Goal: Task Accomplishment & Management: Manage account settings

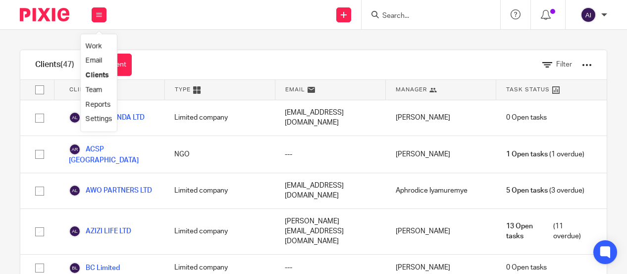
click at [95, 49] on link "Work" at bounding box center [94, 46] width 16 height 7
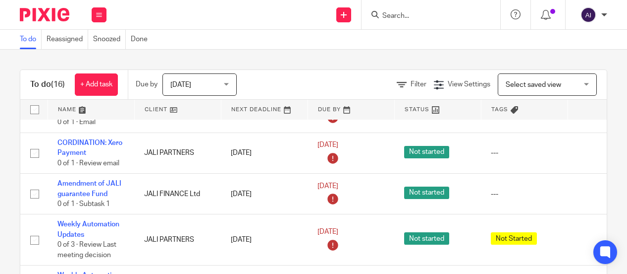
scroll to position [306, 0]
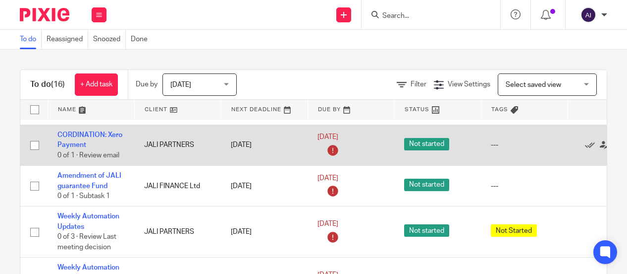
click at [580, 150] on div at bounding box center [606, 145] width 57 height 10
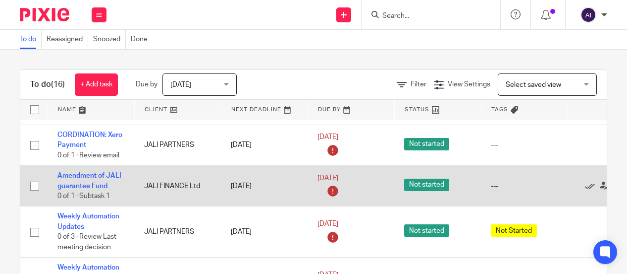
click at [35, 194] on input "checkbox" at bounding box center [34, 185] width 19 height 19
checkbox input "true"
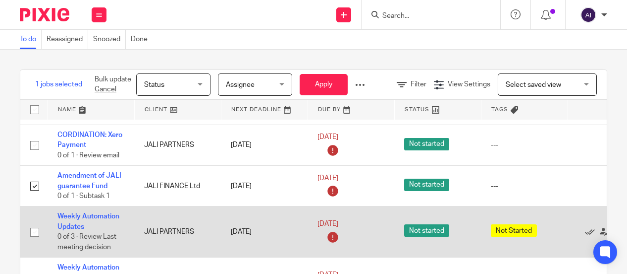
click at [35, 239] on input "checkbox" at bounding box center [34, 231] width 19 height 19
checkbox input "true"
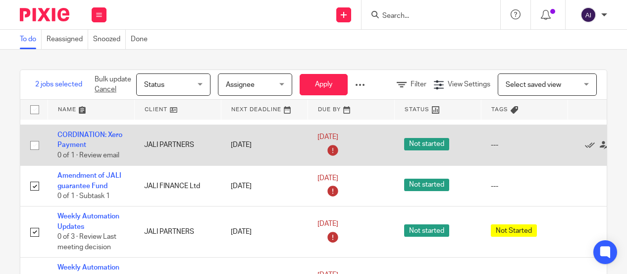
click at [33, 155] on input "checkbox" at bounding box center [34, 145] width 19 height 19
checkbox input "true"
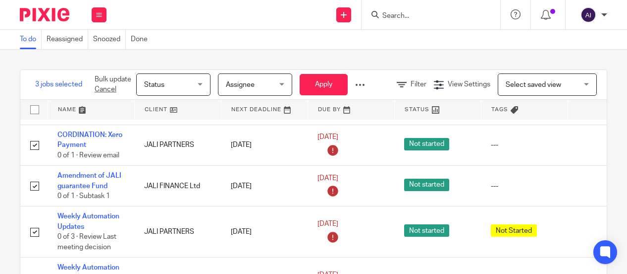
click at [363, 81] on div at bounding box center [360, 85] width 10 height 10
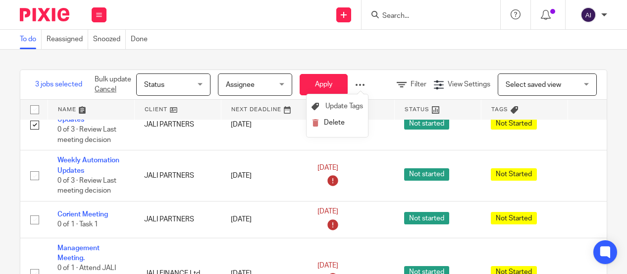
scroll to position [431, 0]
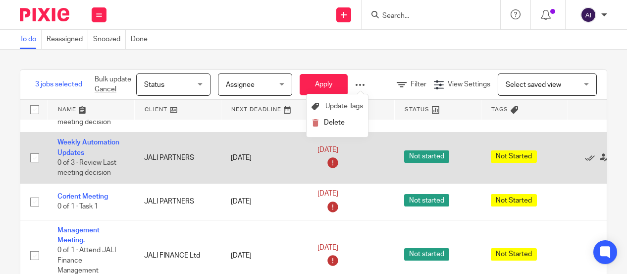
click at [36, 167] on input "checkbox" at bounding box center [34, 157] width 19 height 19
checkbox input "true"
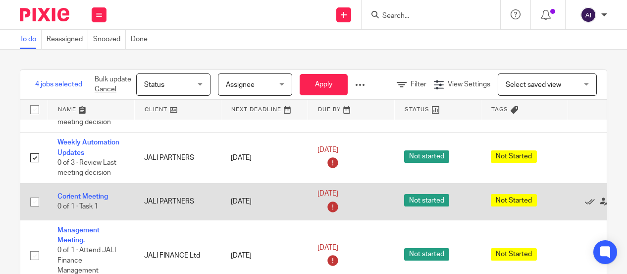
click at [33, 211] on input "checkbox" at bounding box center [34, 201] width 19 height 19
checkbox input "true"
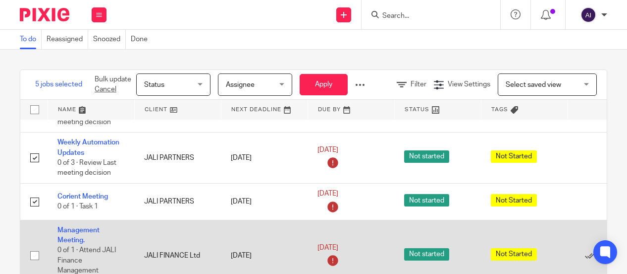
click at [34, 263] on input "checkbox" at bounding box center [34, 255] width 19 height 19
checkbox input "true"
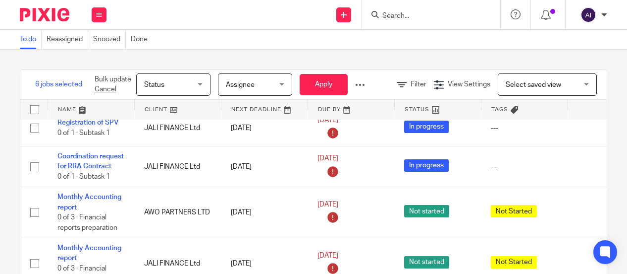
scroll to position [0, 0]
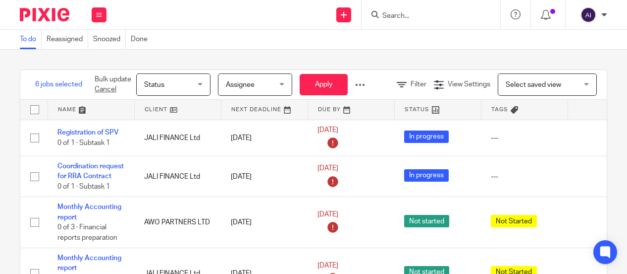
click at [494, 69] on div "6 jobs selected Bulk update Cancel Status Status Status Not started In progress…" at bounding box center [314, 173] width 588 height 209
click at [407, 80] on icon at bounding box center [402, 85] width 10 height 10
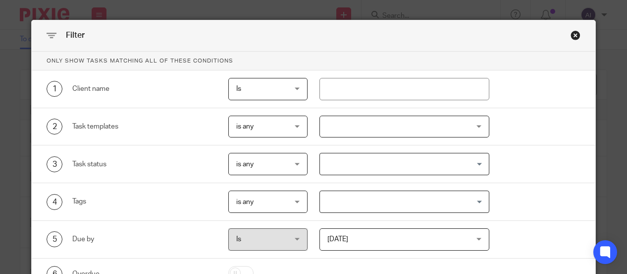
click at [574, 37] on div "Close this dialog window" at bounding box center [576, 35] width 10 height 10
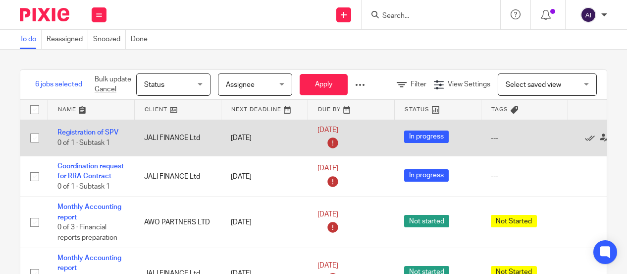
click at [498, 138] on div "---" at bounding box center [524, 138] width 67 height 10
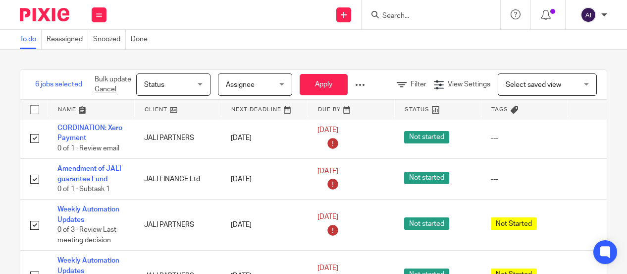
scroll to position [316, 0]
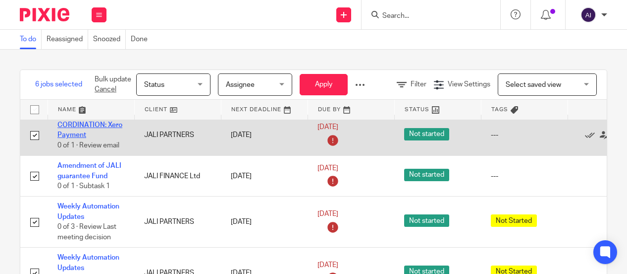
click at [86, 131] on link "CORDINATION: Xero Payment" at bounding box center [89, 129] width 65 height 17
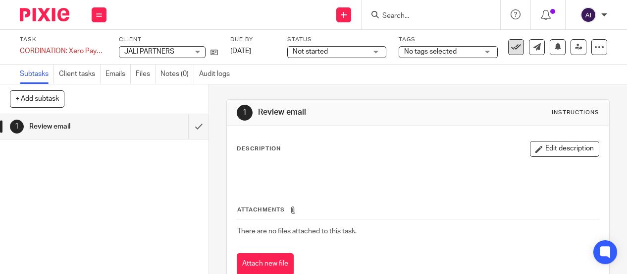
click at [511, 48] on icon at bounding box center [516, 47] width 10 height 10
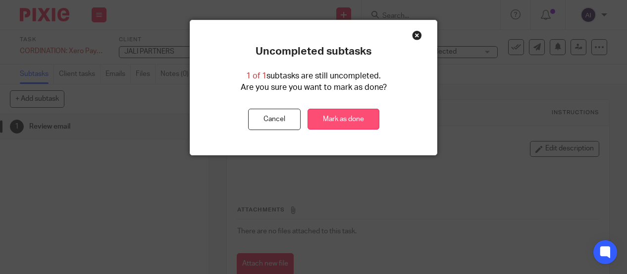
click at [346, 119] on link "Mark as done" at bounding box center [344, 119] width 72 height 21
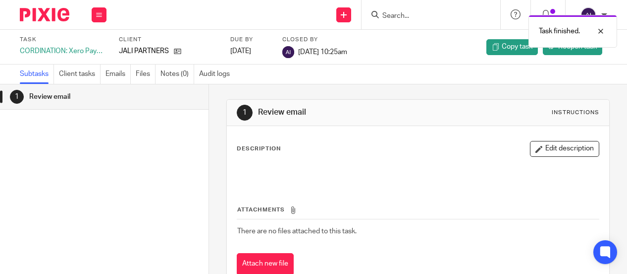
click at [96, 15] on icon at bounding box center [99, 15] width 6 height 6
click at [93, 45] on link "Work" at bounding box center [94, 46] width 17 height 7
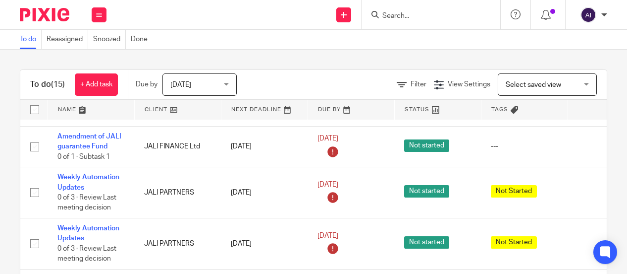
scroll to position [306, 0]
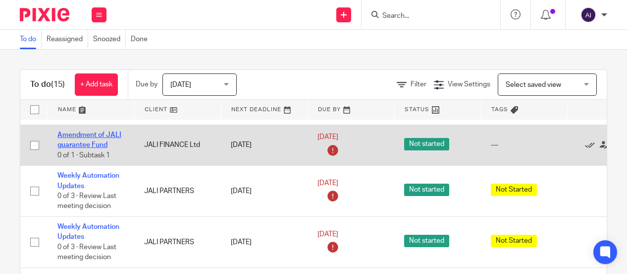
click at [85, 144] on link "Amendment of JALI guarantee Fund" at bounding box center [89, 139] width 64 height 17
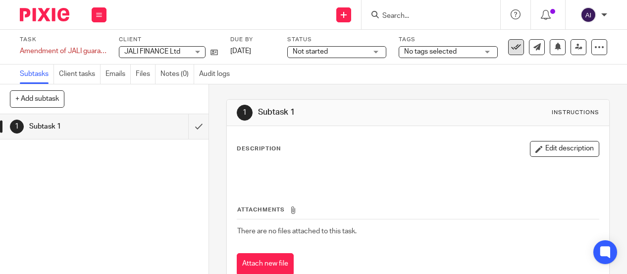
click at [511, 46] on icon at bounding box center [516, 47] width 10 height 10
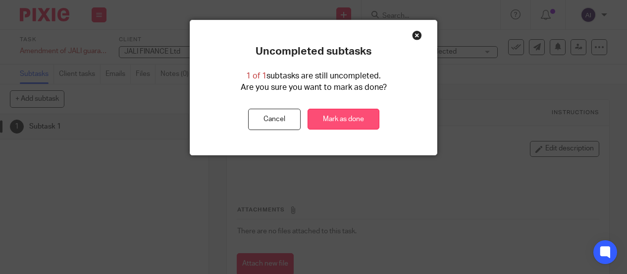
click at [341, 114] on link "Mark as done" at bounding box center [344, 119] width 72 height 21
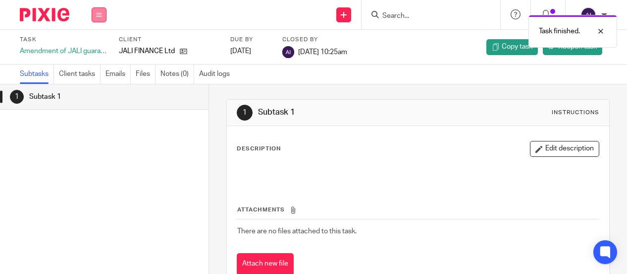
click at [103, 16] on button at bounding box center [99, 14] width 15 height 15
click at [92, 43] on link "Work" at bounding box center [94, 46] width 17 height 7
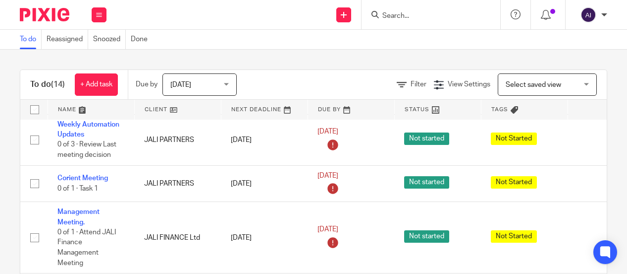
scroll to position [363, 0]
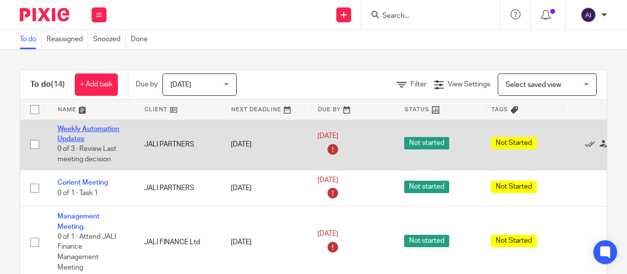
click at [82, 136] on link "Weekly Automation Updates" at bounding box center [88, 133] width 62 height 17
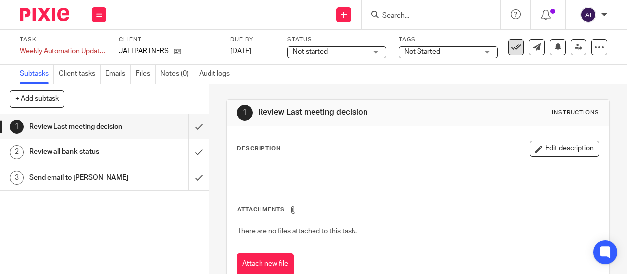
click at [511, 47] on icon at bounding box center [516, 47] width 10 height 10
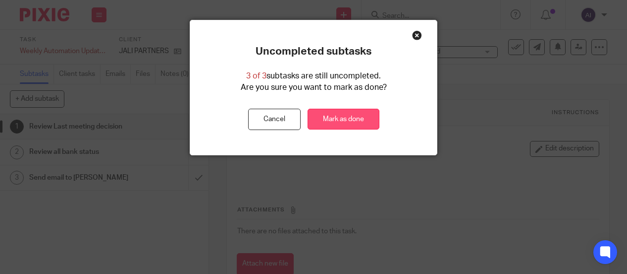
click at [332, 117] on link "Mark as done" at bounding box center [344, 119] width 72 height 21
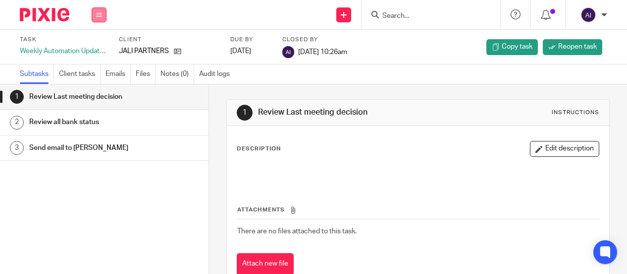
click at [104, 17] on button at bounding box center [99, 14] width 15 height 15
click at [96, 46] on link "Work" at bounding box center [94, 46] width 17 height 7
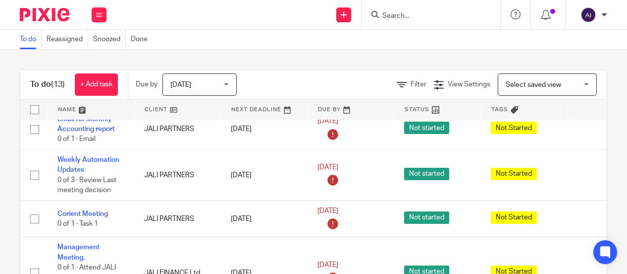
scroll to position [288, 0]
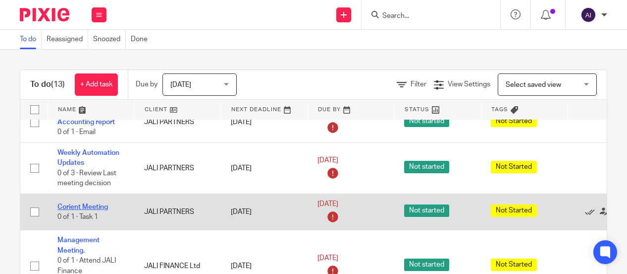
click at [97, 210] on link "Corient Meeting" at bounding box center [82, 206] width 51 height 7
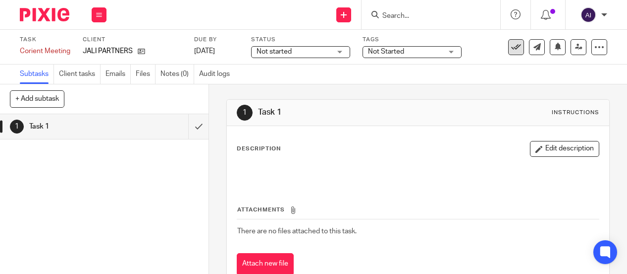
click at [511, 47] on icon at bounding box center [516, 47] width 10 height 10
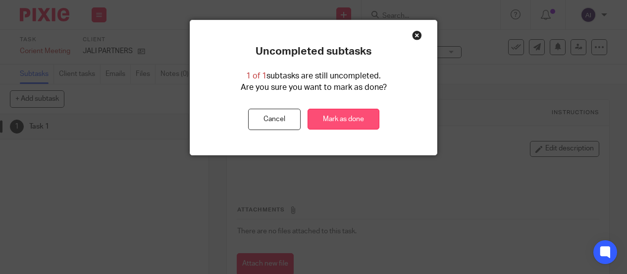
click at [330, 115] on link "Mark as done" at bounding box center [344, 119] width 72 height 21
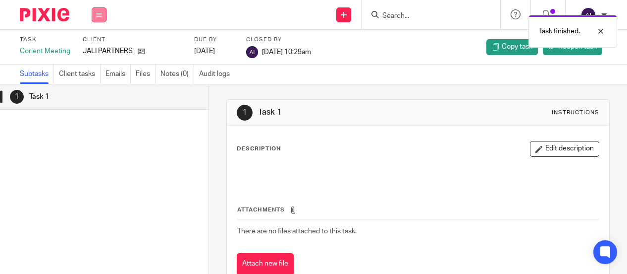
click at [104, 17] on button at bounding box center [99, 14] width 15 height 15
click at [95, 46] on link "Work" at bounding box center [94, 46] width 17 height 7
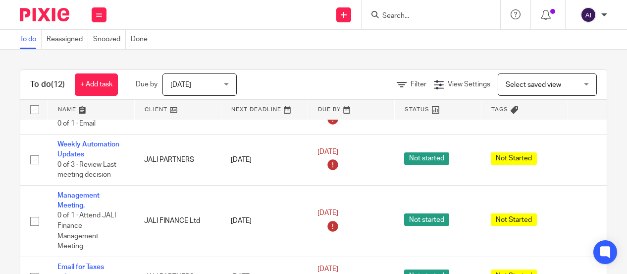
scroll to position [302, 0]
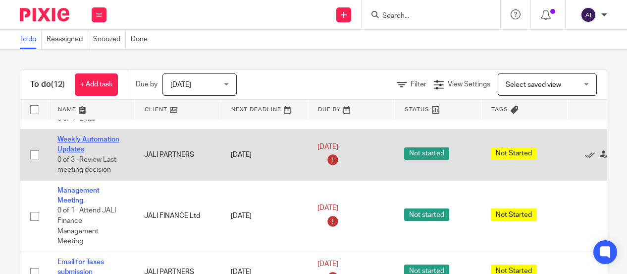
click at [83, 148] on link "Weekly Automation Updates" at bounding box center [88, 144] width 62 height 17
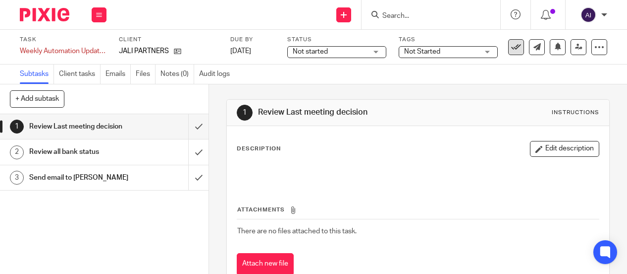
click at [511, 45] on icon at bounding box center [516, 47] width 10 height 10
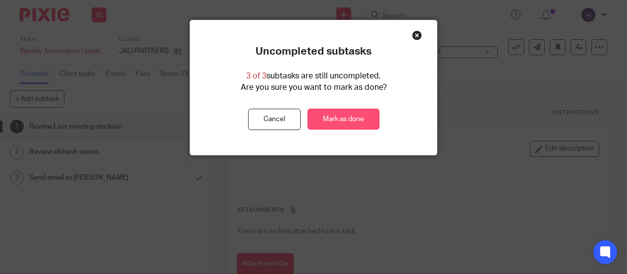
click at [343, 119] on link "Mark as done" at bounding box center [344, 119] width 72 height 21
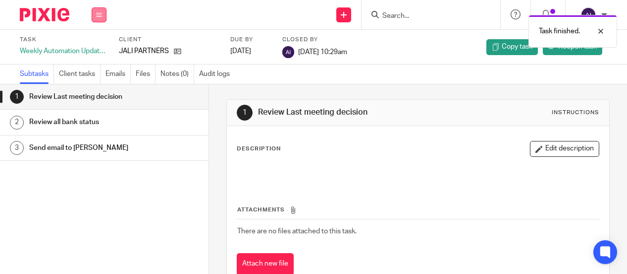
click at [95, 15] on button at bounding box center [99, 14] width 15 height 15
click at [101, 47] on link "Work" at bounding box center [94, 46] width 17 height 7
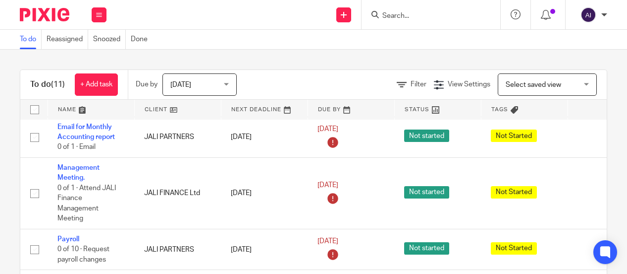
scroll to position [275, 0]
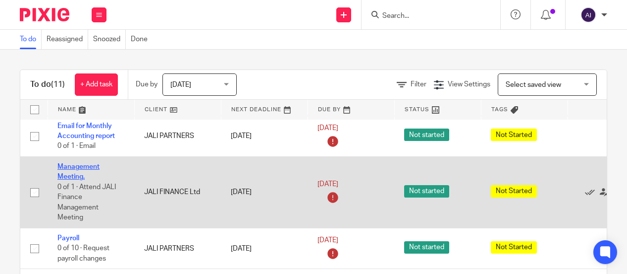
click at [74, 175] on link "Management Meeting." at bounding box center [78, 171] width 42 height 17
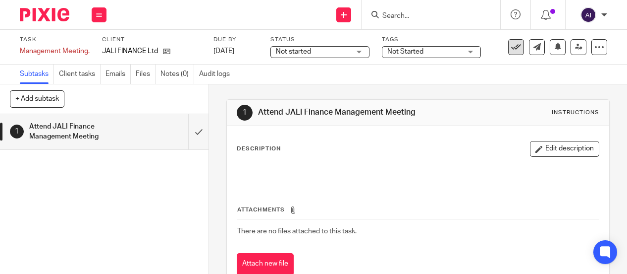
click at [511, 45] on icon at bounding box center [516, 47] width 10 height 10
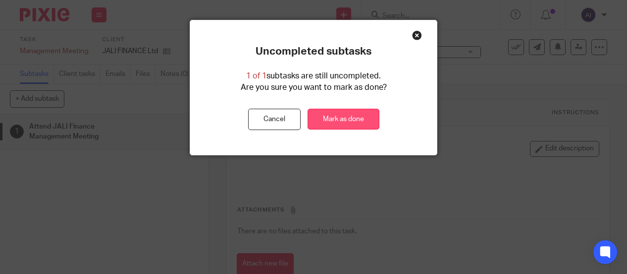
click at [326, 119] on link "Mark as done" at bounding box center [344, 119] width 72 height 21
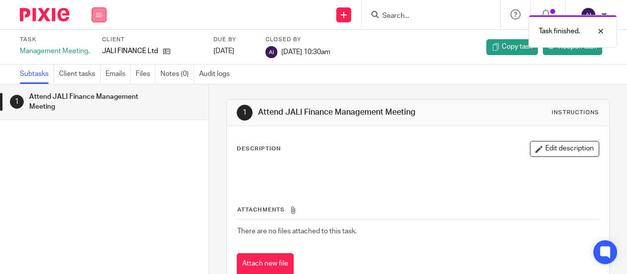
click at [94, 13] on button at bounding box center [99, 14] width 15 height 15
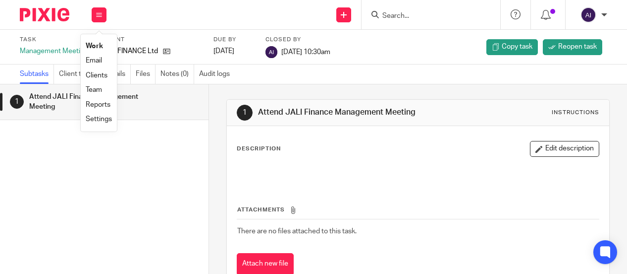
click at [98, 44] on link "Work" at bounding box center [94, 46] width 17 height 7
